Goal: Task Accomplishment & Management: Use online tool/utility

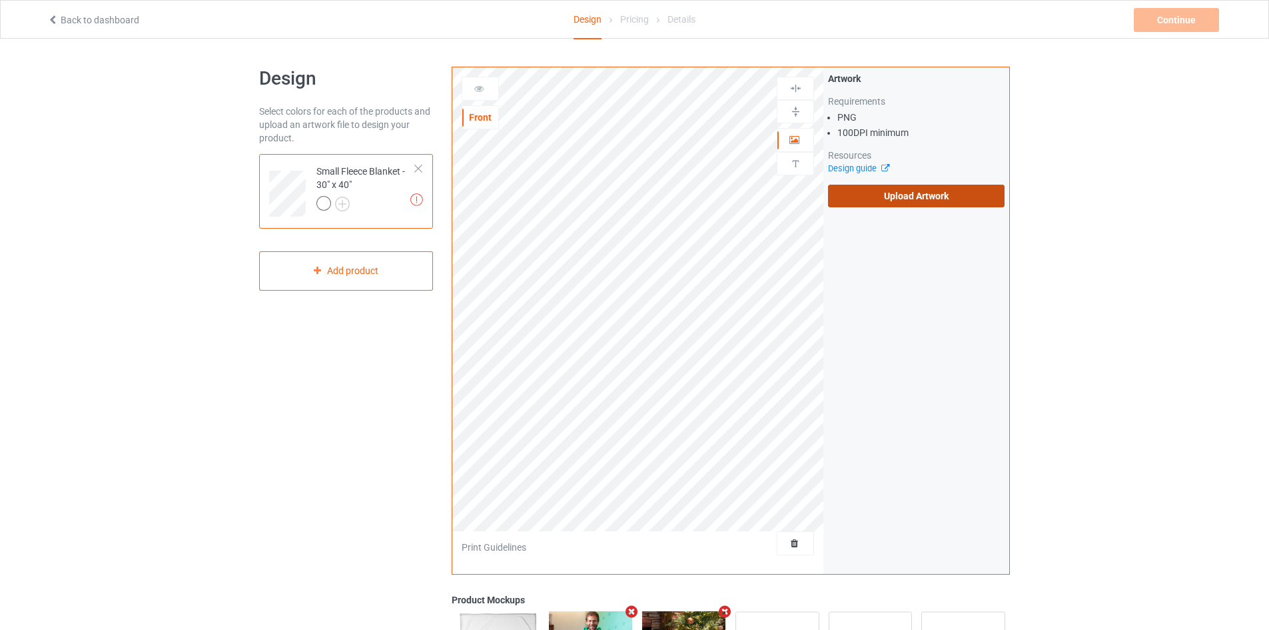
click at [915, 200] on label "Upload Artwork" at bounding box center [916, 196] width 177 height 23
click at [0, 0] on input "Upload Artwork" at bounding box center [0, 0] width 0 height 0
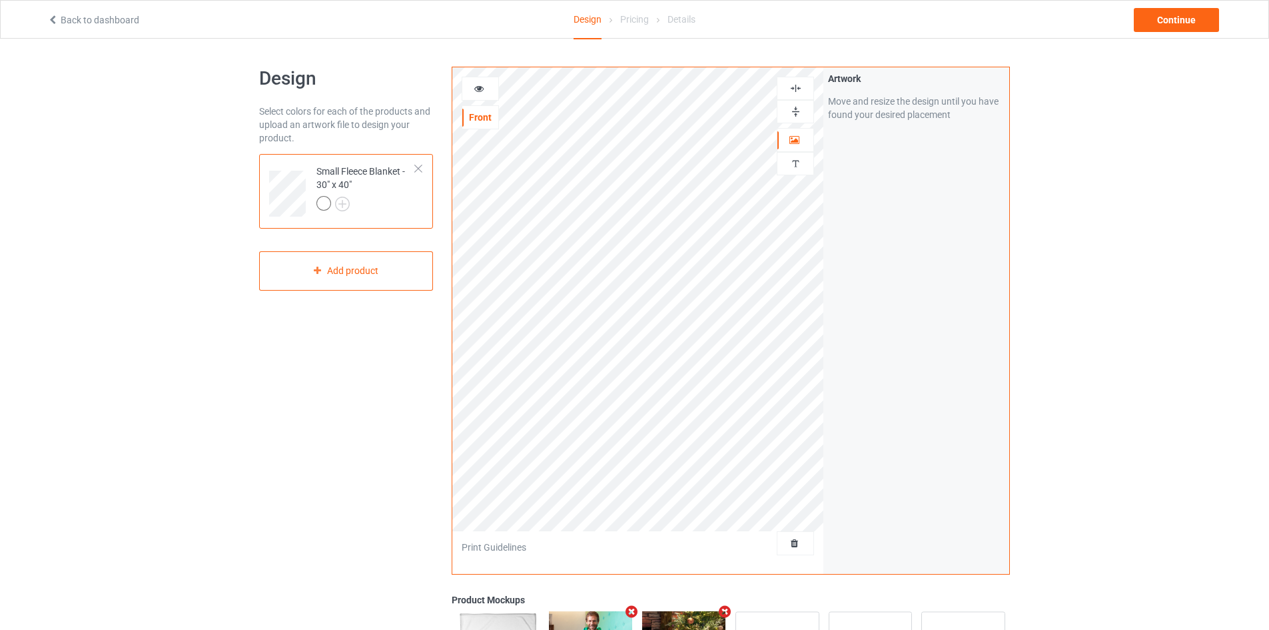
click at [797, 106] on img at bounding box center [796, 111] width 13 height 13
click at [795, 89] on img at bounding box center [796, 88] width 13 height 13
click at [796, 108] on img at bounding box center [796, 111] width 13 height 13
click at [794, 88] on img at bounding box center [796, 88] width 13 height 13
click at [794, 91] on img at bounding box center [796, 88] width 13 height 13
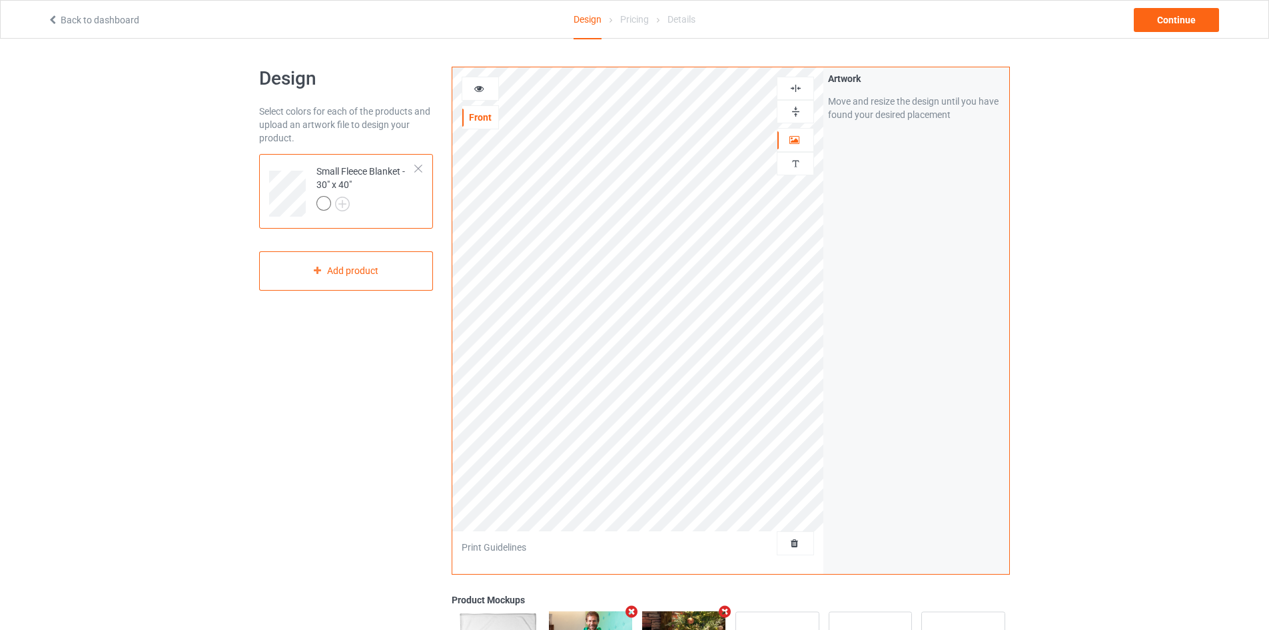
click at [799, 119] on div at bounding box center [795, 111] width 37 height 23
click at [799, 120] on div at bounding box center [795, 111] width 37 height 23
click at [799, 85] on img at bounding box center [796, 88] width 13 height 13
click at [796, 111] on img at bounding box center [796, 111] width 13 height 13
click at [796, 83] on img at bounding box center [796, 88] width 13 height 13
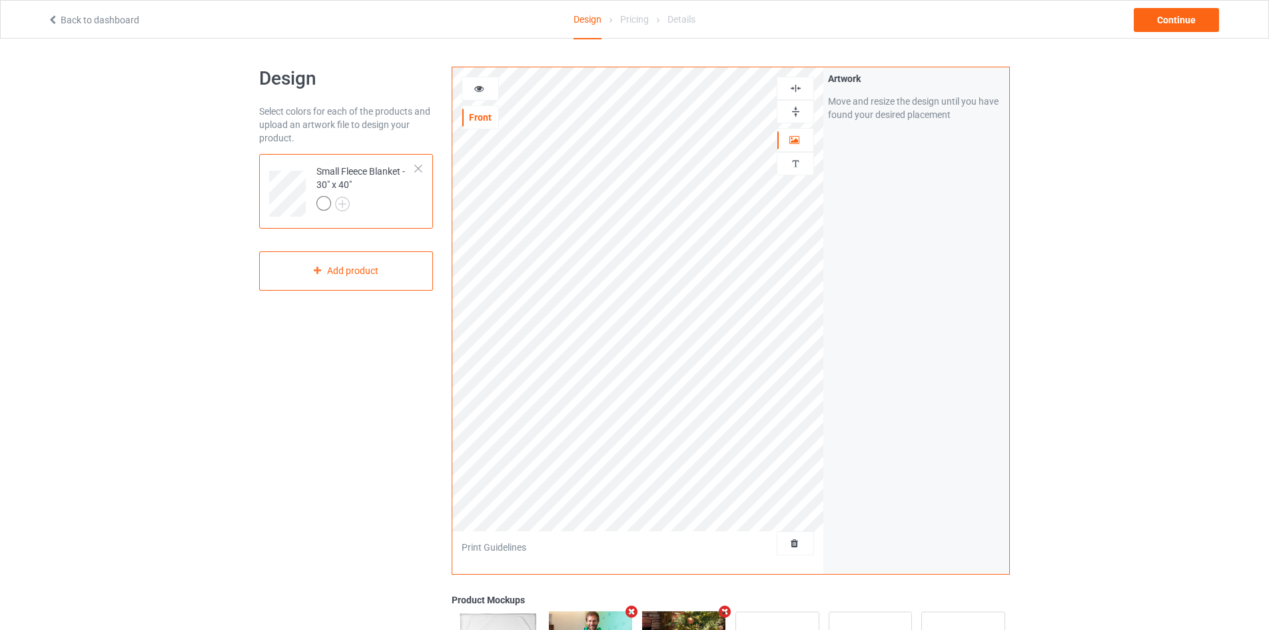
click at [796, 115] on img at bounding box center [796, 111] width 13 height 13
click at [790, 81] on div at bounding box center [795, 88] width 37 height 23
click at [1159, 31] on div "Continue" at bounding box center [1176, 20] width 85 height 24
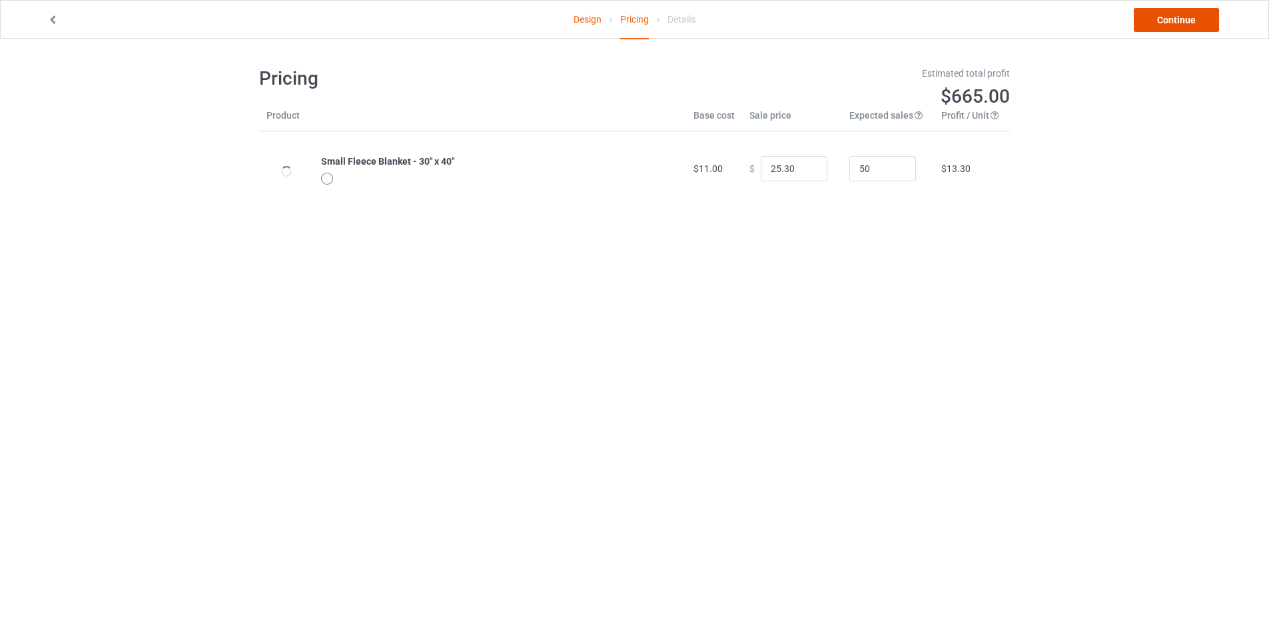
click at [1185, 15] on link "Continue" at bounding box center [1176, 20] width 85 height 24
